Goal: Task Accomplishment & Management: Manage account settings

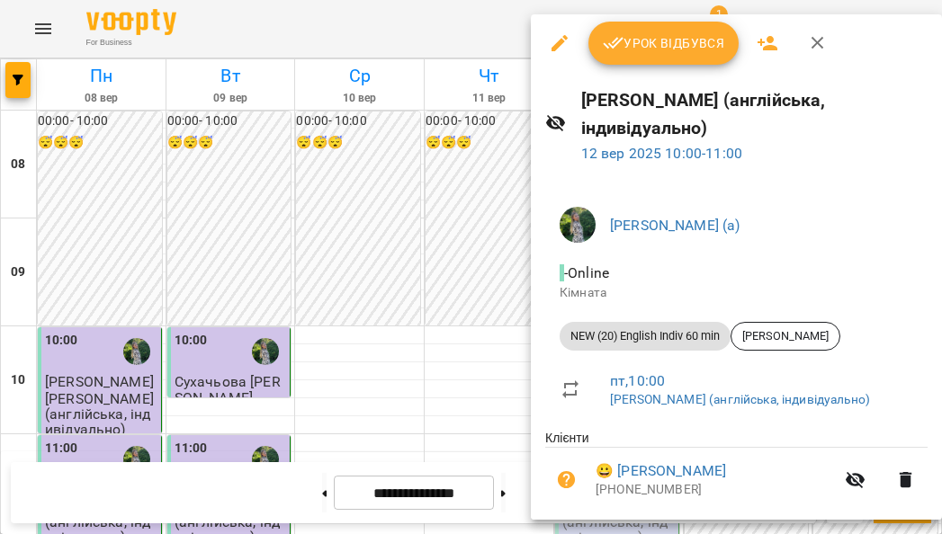
click at [666, 49] on span "Урок відбувся" at bounding box center [664, 43] width 122 height 22
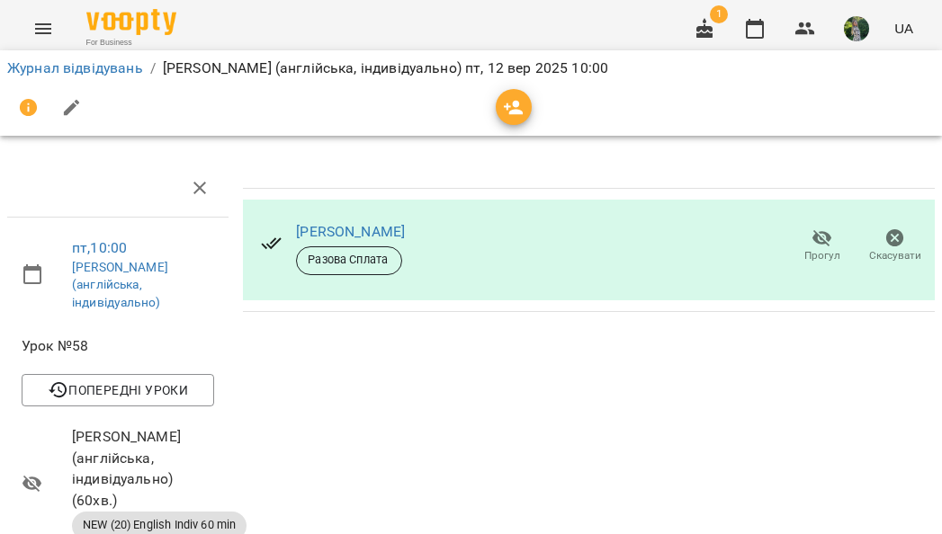
click at [699, 33] on icon "button" at bounding box center [704, 28] width 16 height 20
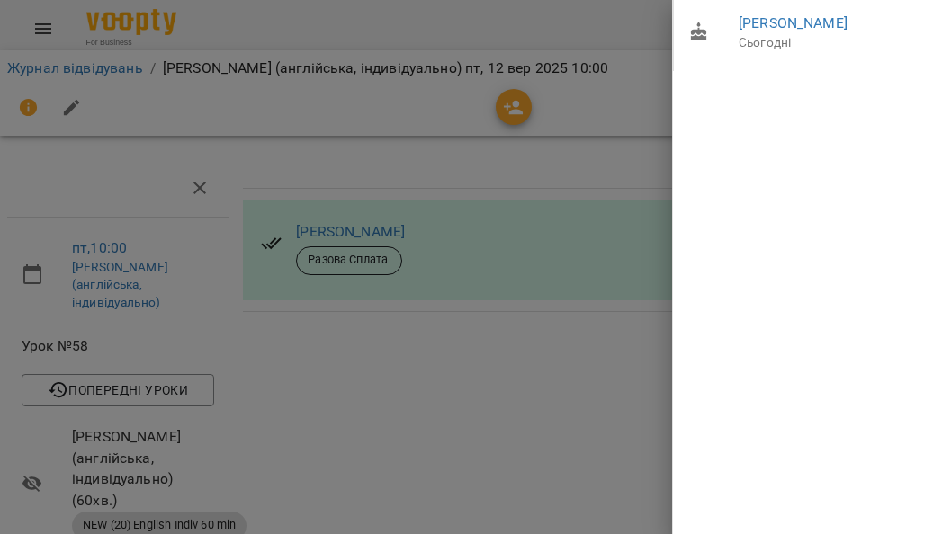
click at [613, 36] on div at bounding box center [471, 267] width 942 height 534
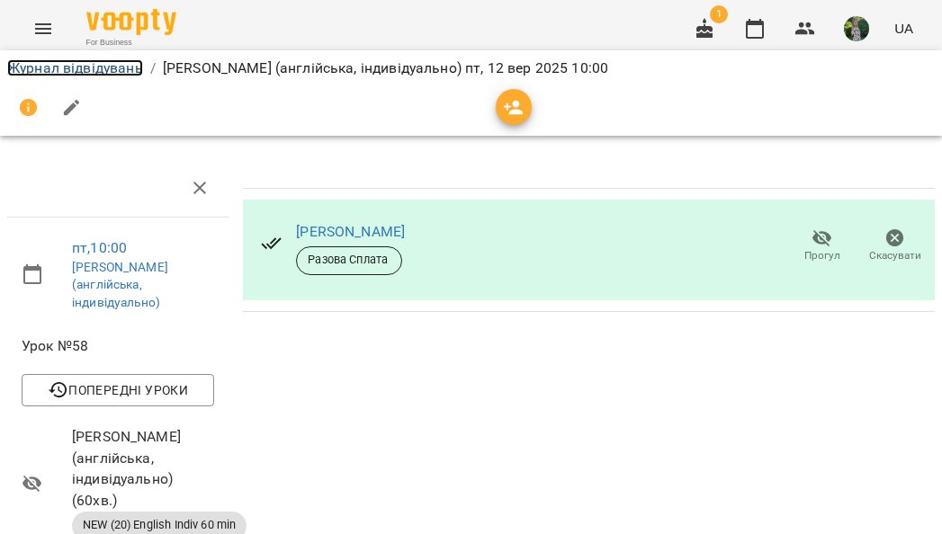
click at [49, 67] on link "Журнал відвідувань" at bounding box center [75, 67] width 136 height 17
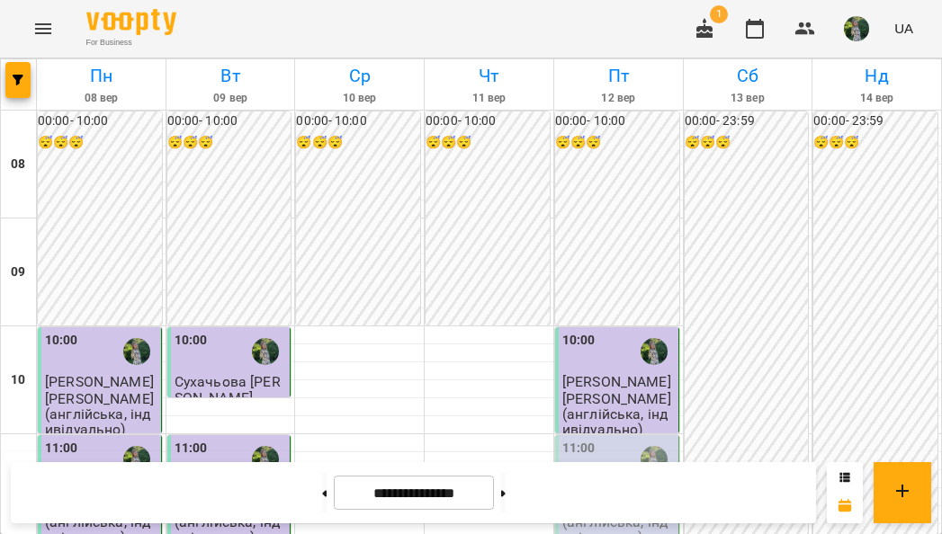
scroll to position [605, 0]
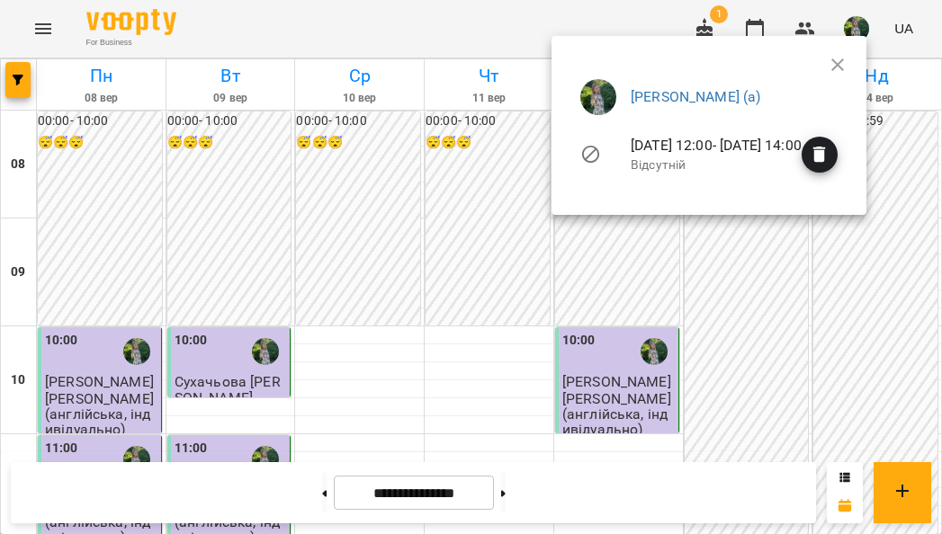
click at [826, 154] on icon "button" at bounding box center [819, 155] width 13 height 16
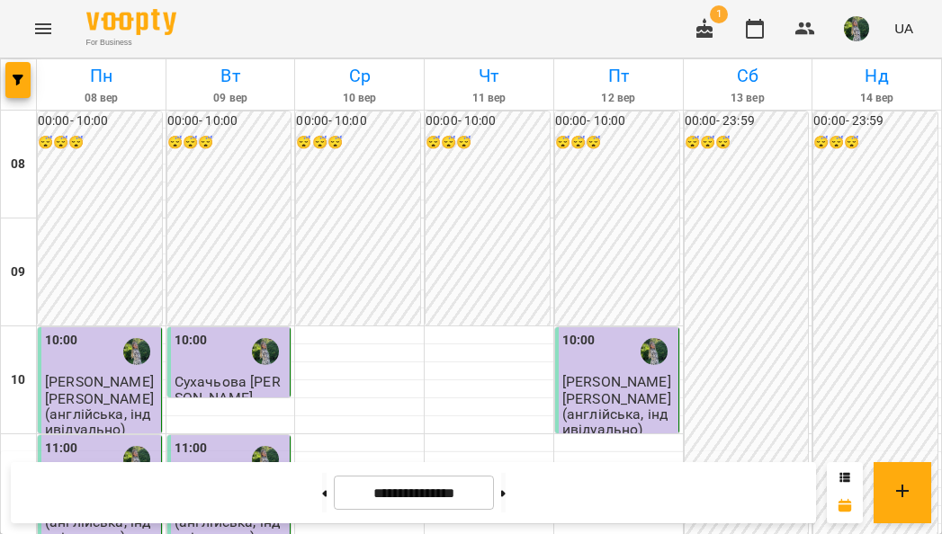
scroll to position [498, 0]
